Goal: Transaction & Acquisition: Purchase product/service

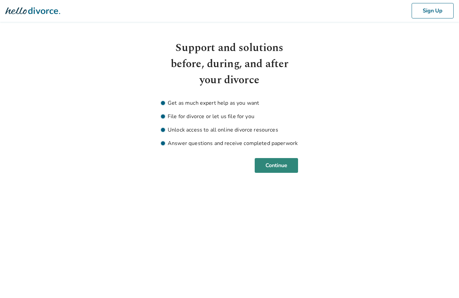
click at [285, 163] on button "Continue" at bounding box center [276, 166] width 43 height 15
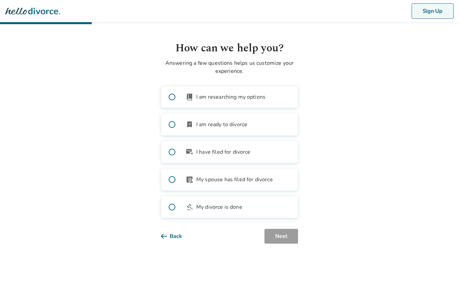
click at [433, 10] on button "Sign Up" at bounding box center [433, 10] width 42 height 15
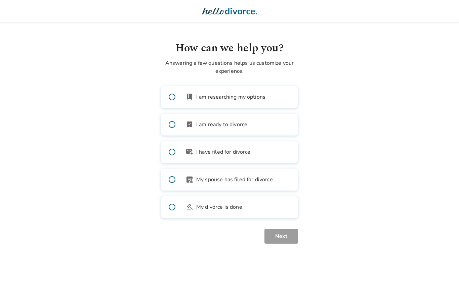
click at [228, 126] on span "I am ready to divorce" at bounding box center [221, 125] width 51 height 8
click at [281, 237] on button "Next" at bounding box center [281, 236] width 34 height 15
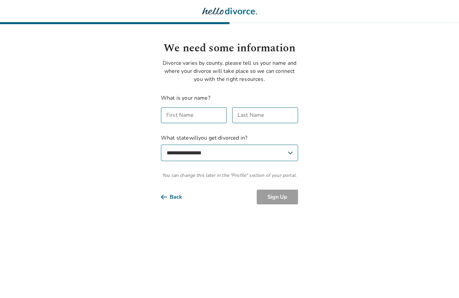
click at [241, 11] on icon at bounding box center [229, 11] width 55 height 7
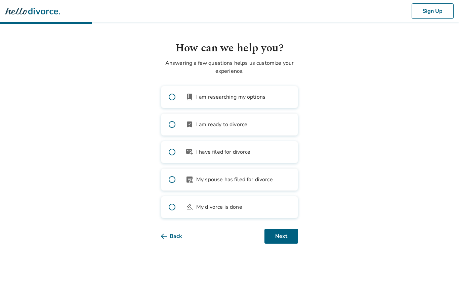
click at [18, 13] on icon at bounding box center [32, 11] width 55 height 7
click at [27, 19] on div "Sign Up" at bounding box center [229, 11] width 459 height 22
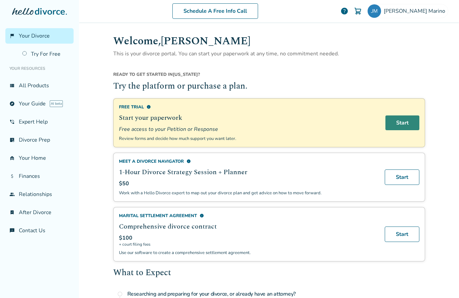
click at [407, 124] on link "Start" at bounding box center [402, 123] width 34 height 15
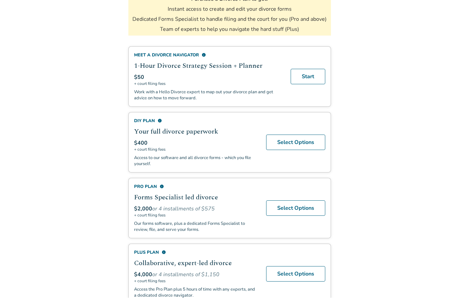
scroll to position [121, 0]
click at [297, 217] on link "Select Options" at bounding box center [295, 208] width 59 height 15
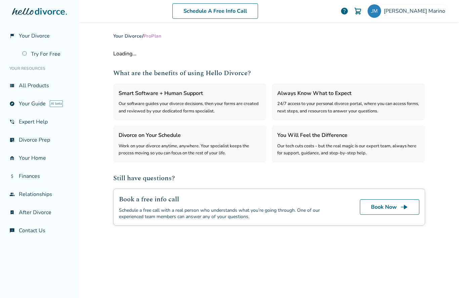
select select "***"
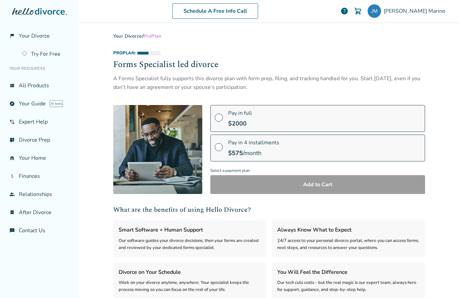
click at [220, 117] on span at bounding box center [219, 120] width 8 height 7
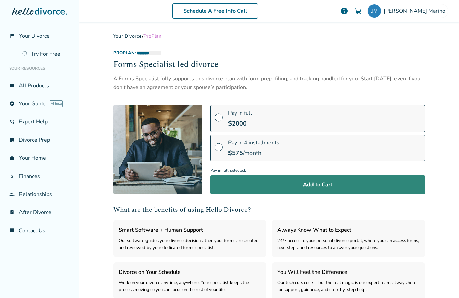
click at [379, 190] on button "Add to Cart" at bounding box center [317, 184] width 215 height 19
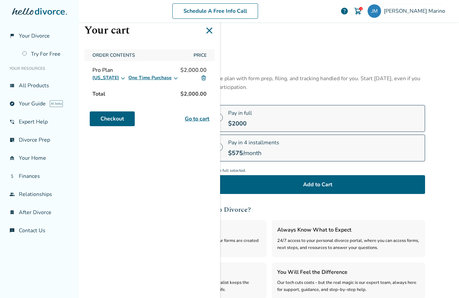
click at [163, 80] on button "One Time Purchase" at bounding box center [153, 78] width 50 height 8
click at [93, 201] on div "Your cart Order Contents Price Pro Plan $2,000.00 [US_STATE] One Time Purchase …" at bounding box center [149, 149] width 141 height 298
click at [120, 79] on icon at bounding box center [122, 77] width 5 height 5
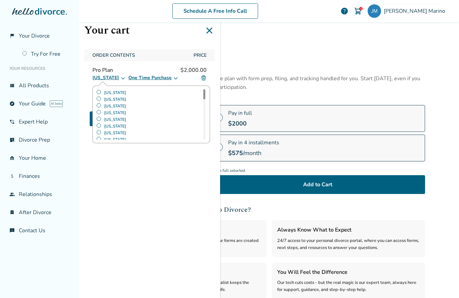
click at [103, 200] on div "Your cart Order Contents Price Pro Plan $2,000.00 [US_STATE] [US_STATE] [US_STA…" at bounding box center [149, 149] width 141 height 298
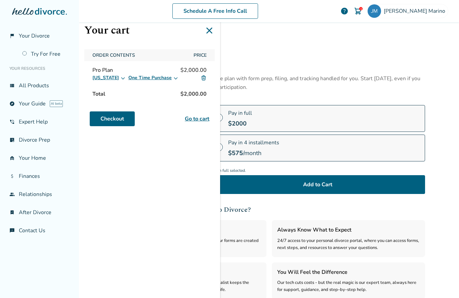
click at [174, 80] on icon at bounding box center [176, 78] width 4 height 2
click at [132, 101] on label "Installments (4 monthly payments)" at bounding box center [167, 99] width 71 height 7
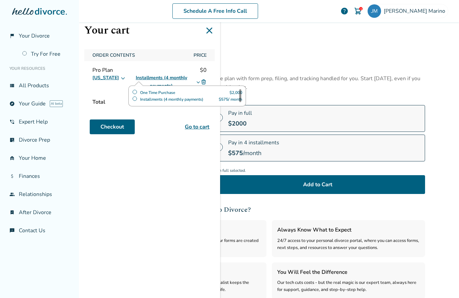
click at [107, 197] on div "Your cart Order Contents Price Pro Plan $0 [US_STATE] Installments (4 monthly p…" at bounding box center [149, 149] width 141 height 298
click at [259, 84] on div "A Forms Specialist fully supports this divorce plan with form prep, filing, and…" at bounding box center [269, 83] width 312 height 18
click at [246, 46] on div "**********" at bounding box center [269, 198] width 312 height 330
click at [211, 31] on icon at bounding box center [209, 30] width 11 height 11
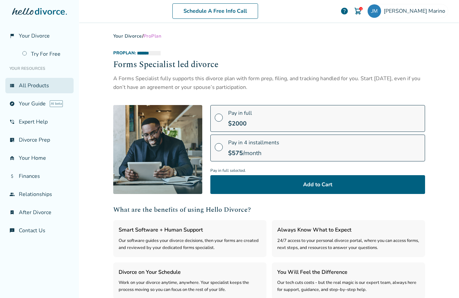
click at [25, 91] on link "view_list All Products" at bounding box center [39, 85] width 68 height 15
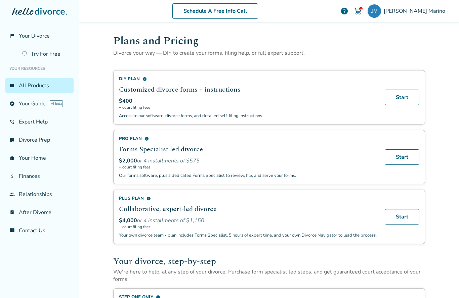
click at [145, 141] on span "info" at bounding box center [146, 139] width 4 height 4
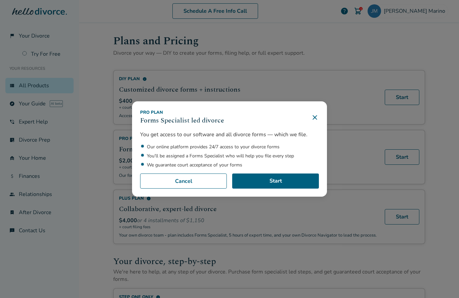
click at [316, 122] on icon at bounding box center [315, 118] width 8 height 8
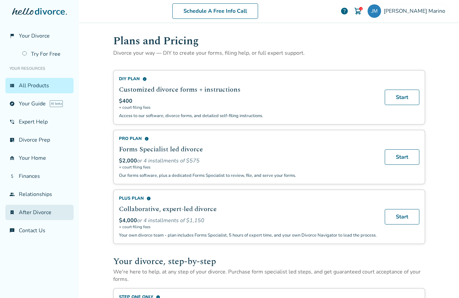
click at [35, 212] on link "bookmark_check After Divorce" at bounding box center [39, 212] width 68 height 15
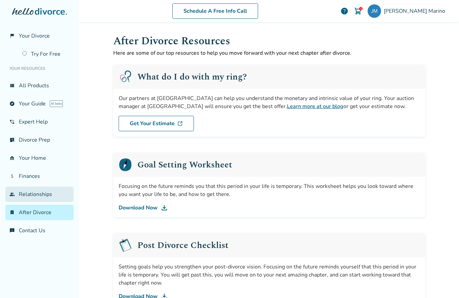
click at [35, 202] on link "group Relationships" at bounding box center [39, 194] width 68 height 15
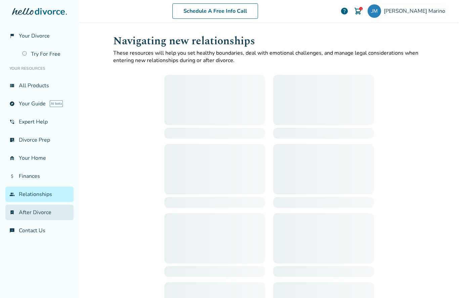
click at [38, 217] on link "bookmark_check After Divorce" at bounding box center [39, 212] width 68 height 15
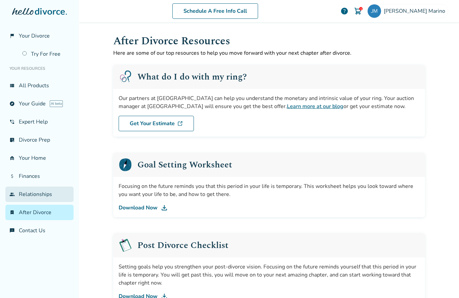
click at [31, 197] on link "group Relationships" at bounding box center [39, 194] width 68 height 15
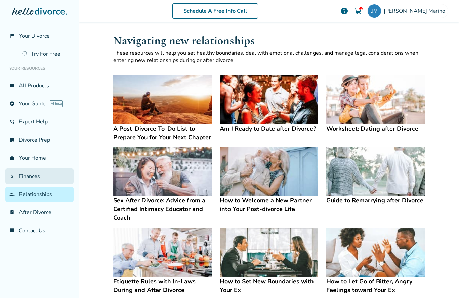
click at [24, 183] on link "attach_money Finances" at bounding box center [39, 176] width 68 height 15
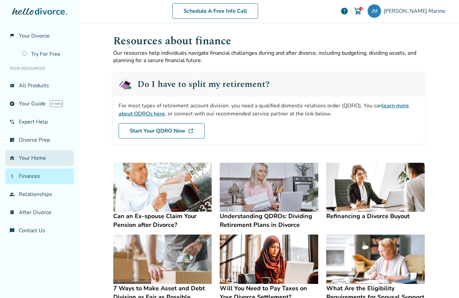
click at [23, 159] on link "garage_home Your Home" at bounding box center [39, 158] width 68 height 15
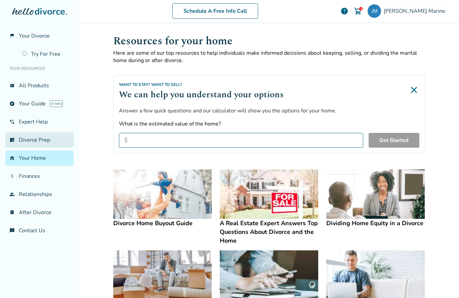
click at [23, 148] on link "list_alt_check Divorce Prep" at bounding box center [39, 139] width 68 height 15
